Goal: Download file/media

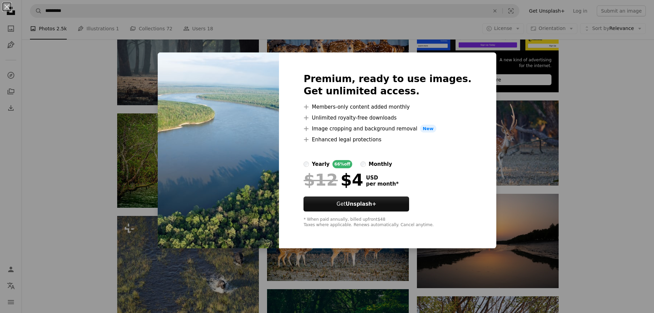
click at [522, 101] on div "An X shape Premium, ready to use images. Get unlimited access. A plus sign Memb…" at bounding box center [327, 156] width 654 height 313
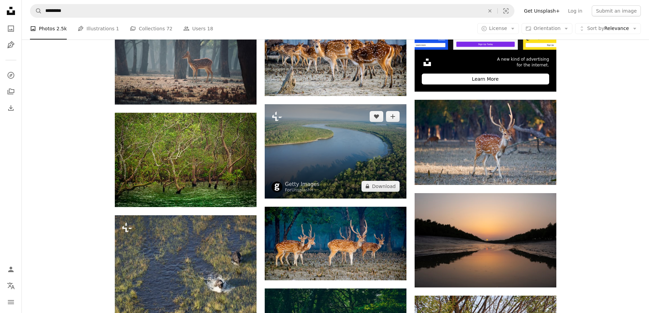
click at [342, 157] on img at bounding box center [336, 151] width 142 height 94
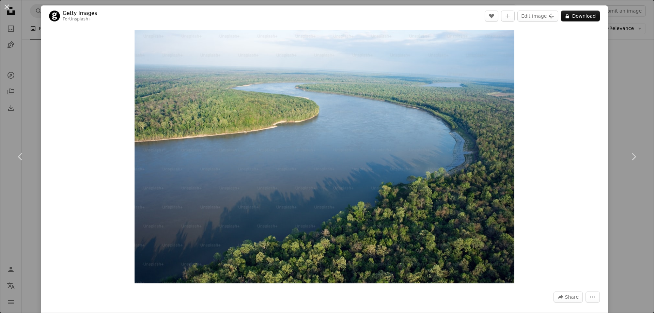
click at [634, 105] on div "An X shape Chevron left Chevron right Getty Images For Unsplash+ A heart A plus…" at bounding box center [327, 156] width 654 height 313
